Goal: Find specific page/section: Find specific page/section

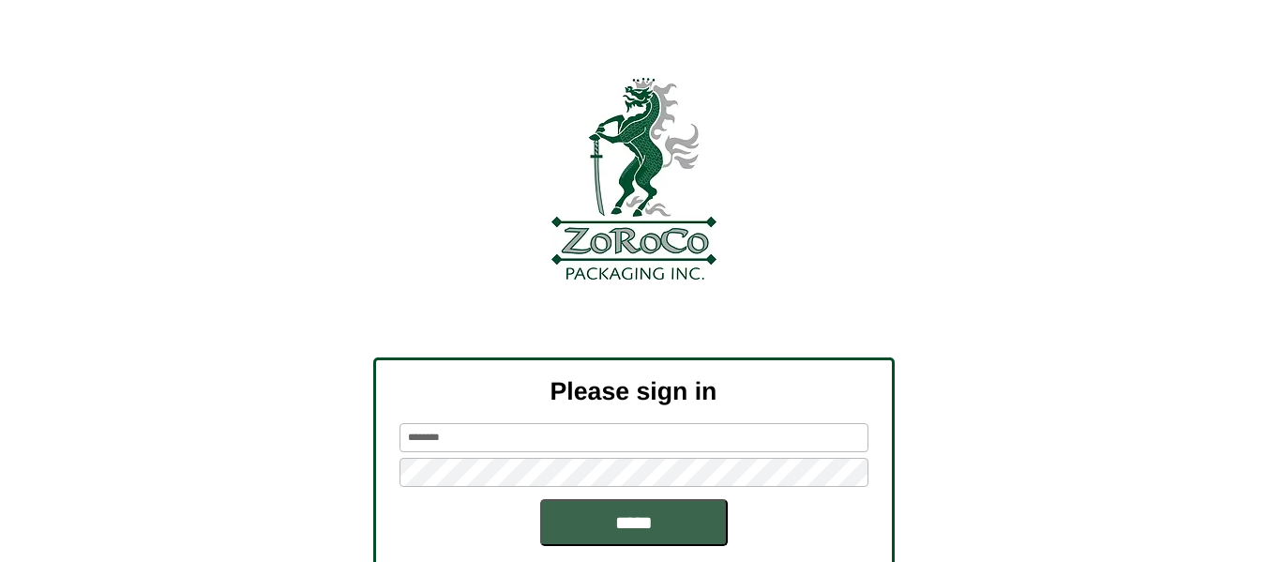
drag, startPoint x: 498, startPoint y: 449, endPoint x: 294, endPoint y: 473, distance: 204.9
click at [294, 473] on div "Please sign in ******** *****" at bounding box center [633, 466] width 1267 height 219
type input "*****"
click at [540, 499] on input "*****" at bounding box center [634, 522] width 188 height 47
